Goal: Go to known website

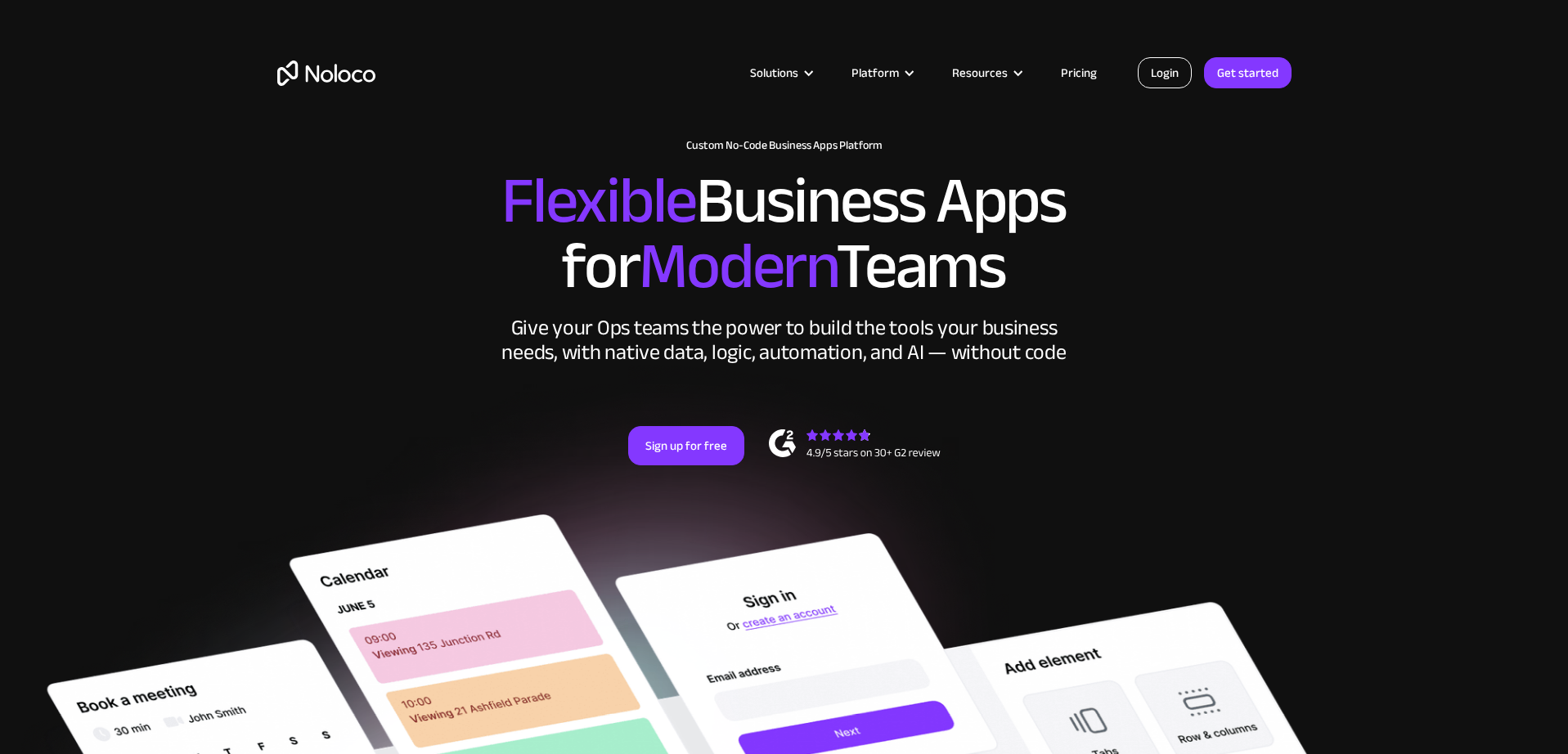
click at [1179, 74] on link "Login" at bounding box center [1165, 72] width 54 height 31
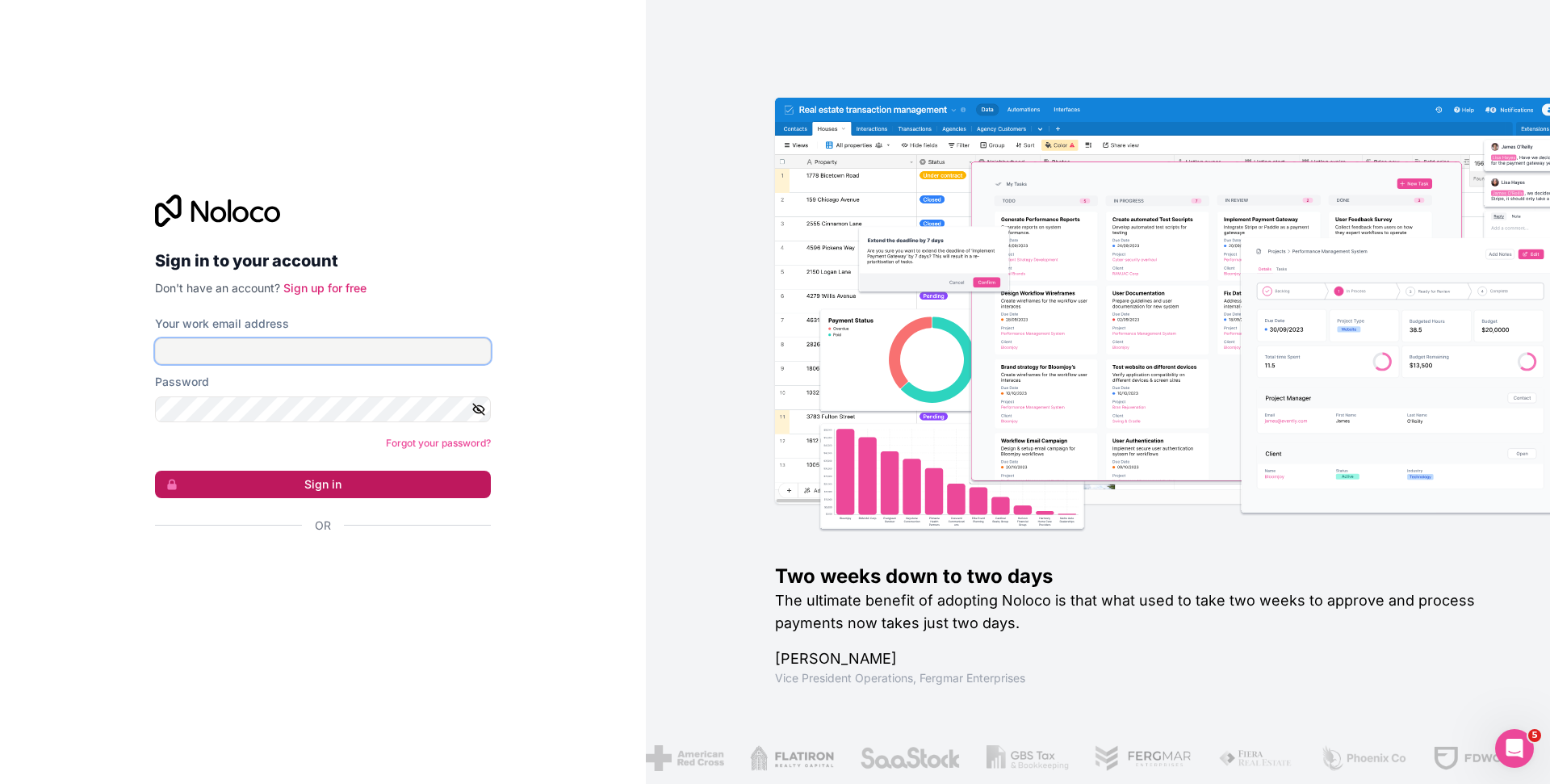
type input "nicole@toplinetexas.com"
click at [330, 477] on button "Sign in" at bounding box center [323, 485] width 336 height 28
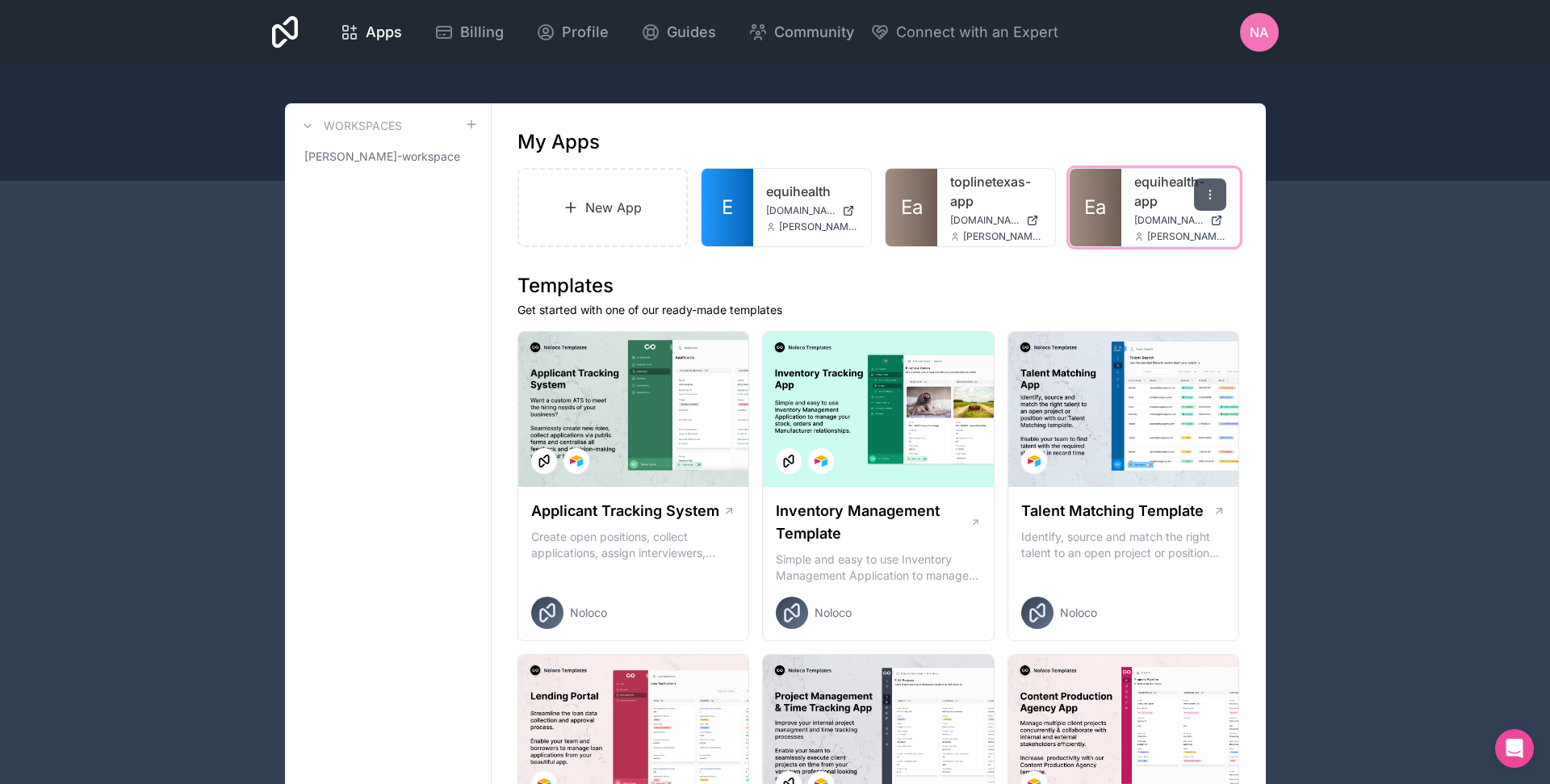
click at [1220, 184] on div at bounding box center [1210, 194] width 32 height 32
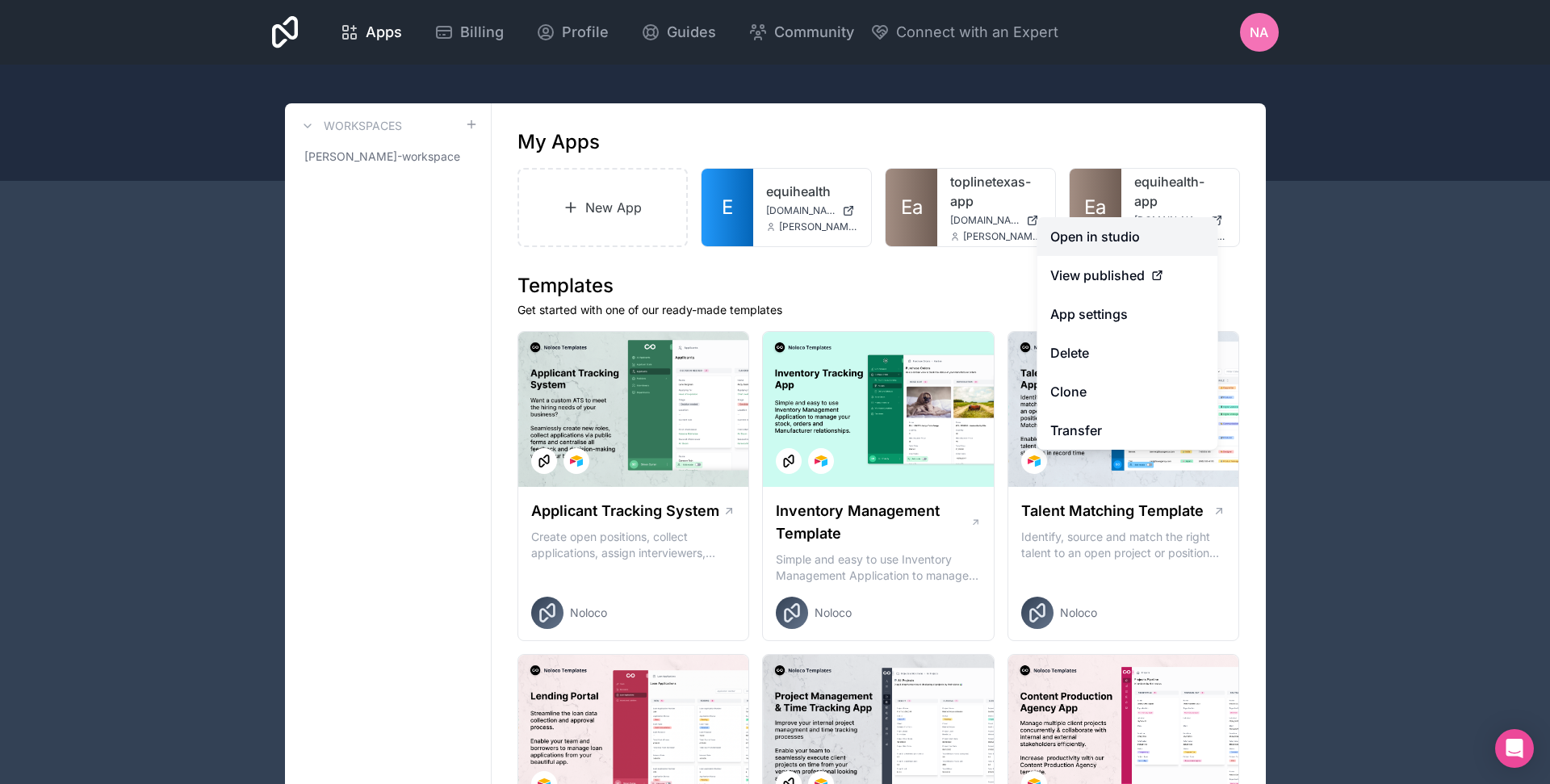
click at [1088, 235] on link "Open in studio" at bounding box center [1128, 236] width 181 height 39
